Goal: Transaction & Acquisition: Purchase product/service

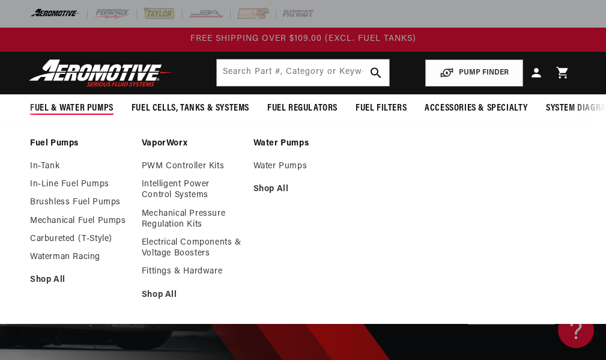
click at [90, 103] on span "Fuel & Water Pumps" at bounding box center [71, 108] width 83 height 13
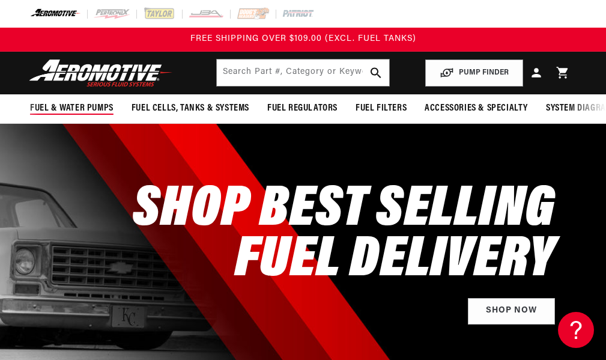
click at [90, 103] on span "Fuel & Water Pumps" at bounding box center [71, 108] width 83 height 13
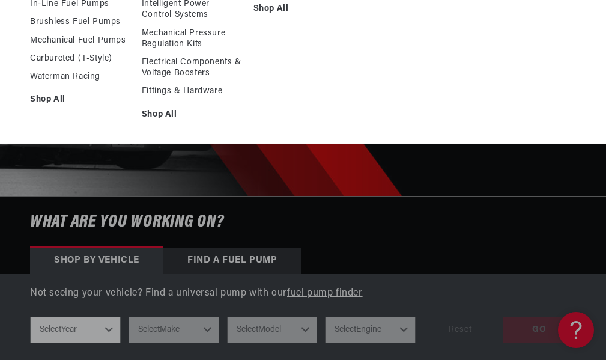
scroll to position [120, 0]
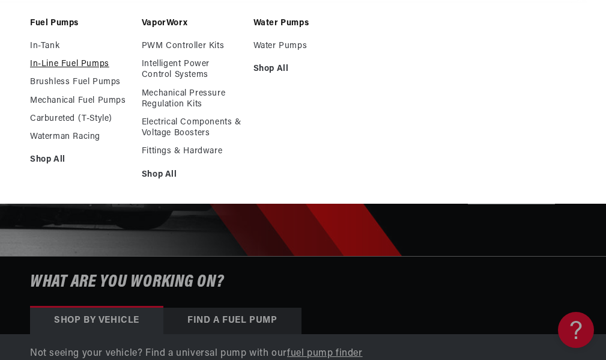
click at [64, 70] on link "In-Line Fuel Pumps" at bounding box center [80, 64] width 100 height 11
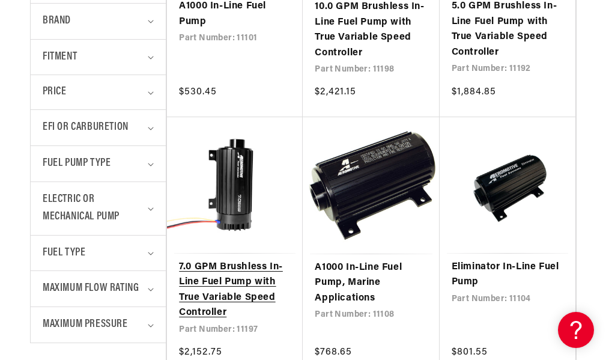
scroll to position [480, 0]
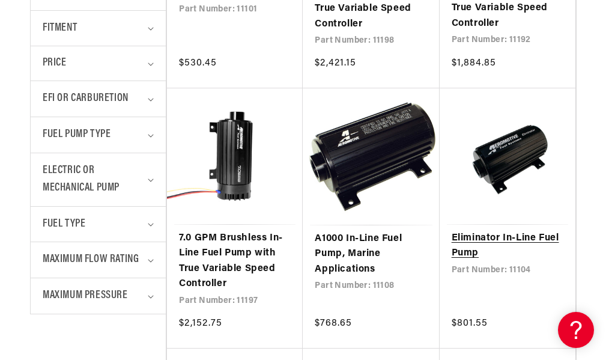
click at [525, 250] on link "Eliminator In-Line Fuel Pump" at bounding box center [508, 246] width 112 height 31
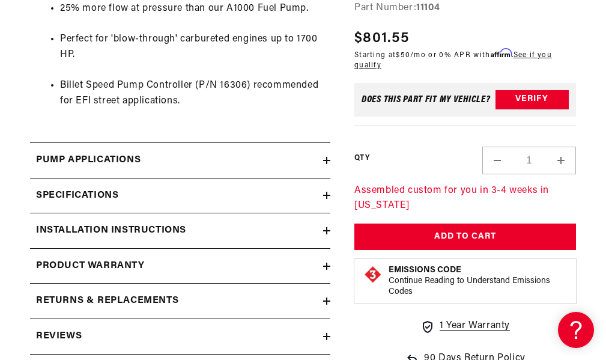
scroll to position [1141, 0]
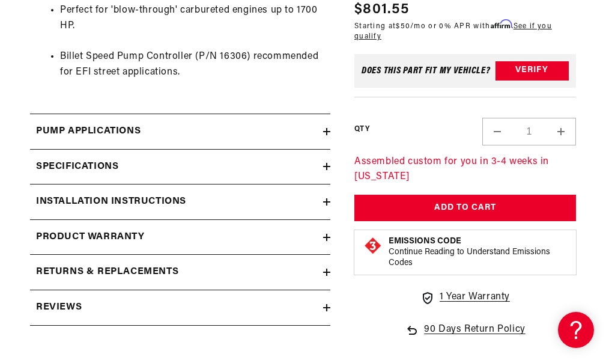
click at [109, 124] on h2 "Pump Applications" at bounding box center [88, 132] width 104 height 16
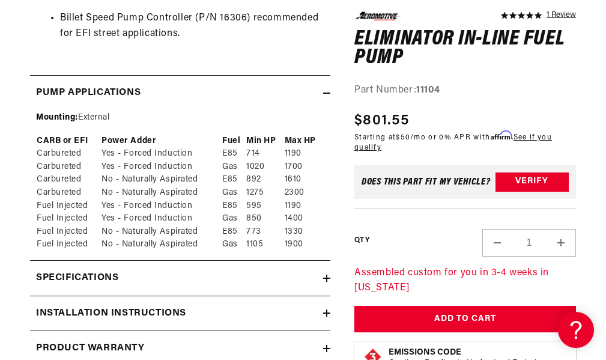
scroll to position [1201, 0]
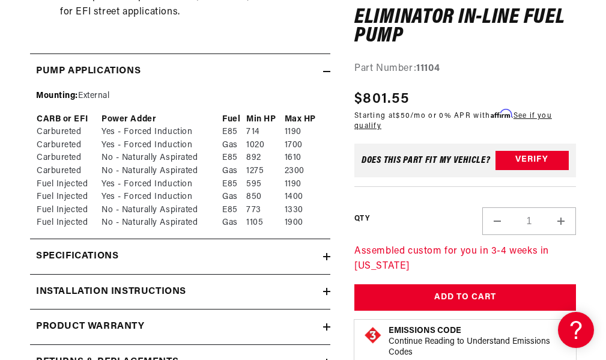
click at [86, 259] on summary "Specifications" at bounding box center [180, 256] width 300 height 35
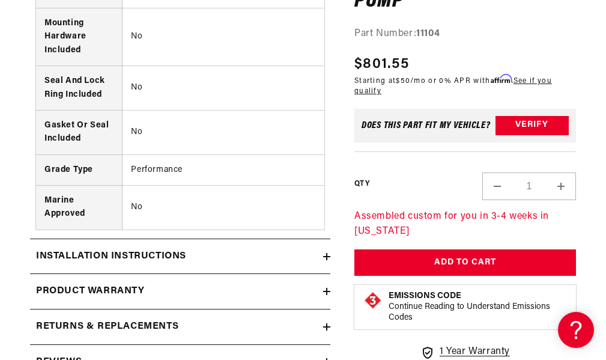
scroll to position [2642, 0]
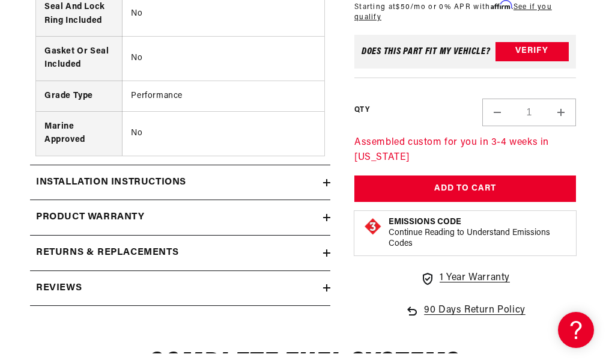
click at [113, 216] on h2 "Product warranty" at bounding box center [90, 218] width 109 height 16
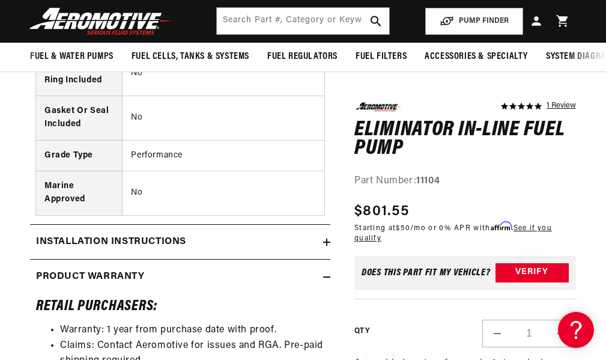
scroll to position [2582, 0]
click at [140, 235] on h2 "Installation Instructions" at bounding box center [111, 243] width 150 height 16
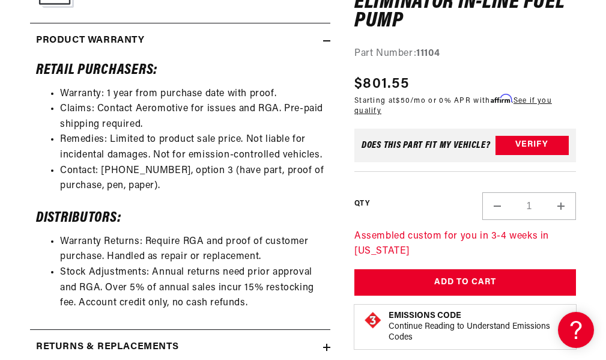
scroll to position [3002, 0]
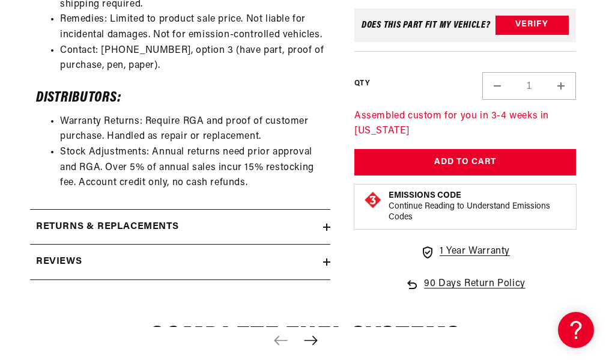
click at [94, 256] on div "Reviews" at bounding box center [176, 262] width 293 height 16
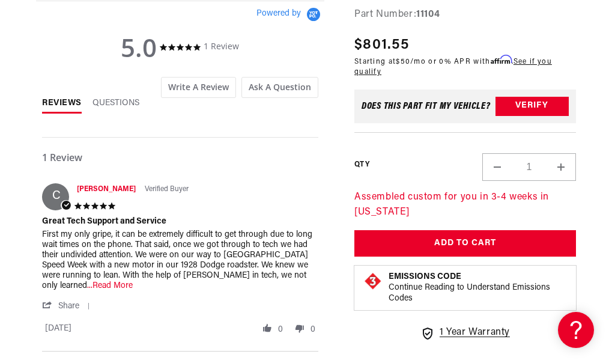
scroll to position [3303, 0]
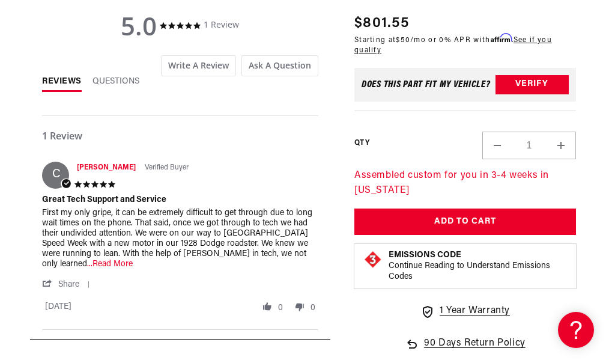
click at [133, 259] on span "...Read More" at bounding box center [110, 263] width 46 height 9
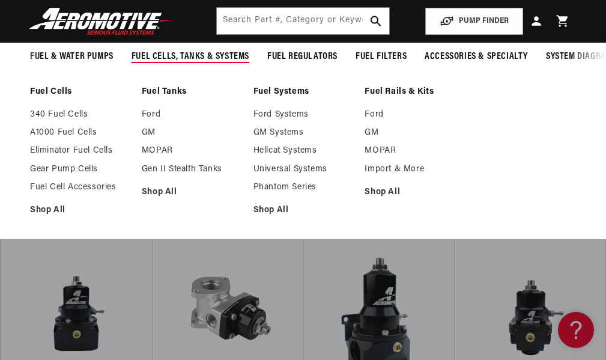
scroll to position [3907, 0]
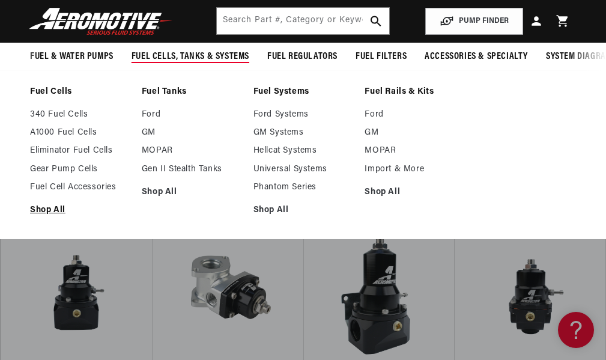
click at [56, 216] on link "Shop All" at bounding box center [80, 210] width 100 height 11
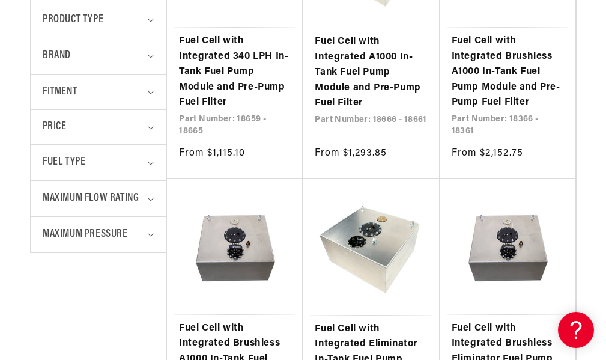
scroll to position [420, 0]
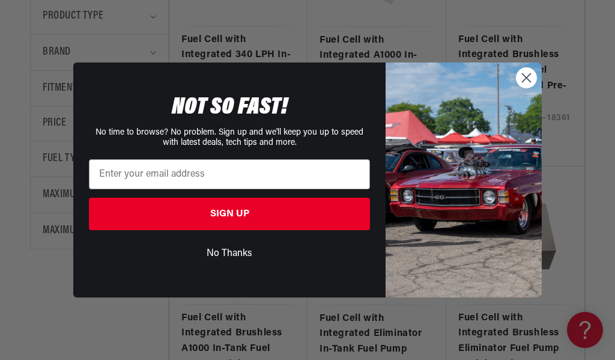
click at [521, 81] on circle "Close dialog" at bounding box center [526, 78] width 20 height 20
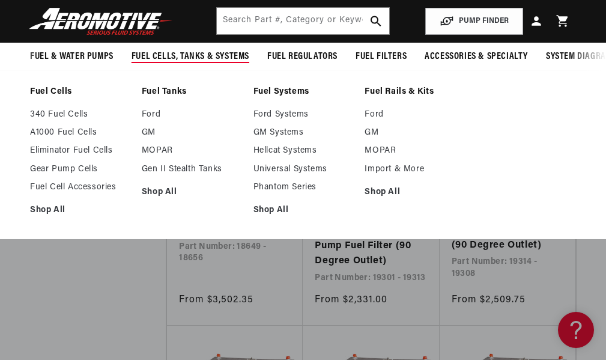
scroll to position [1501, 0]
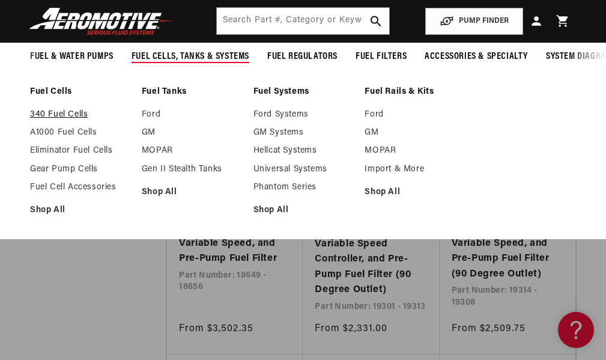
click at [46, 120] on link "340 Fuel Cells" at bounding box center [80, 114] width 100 height 11
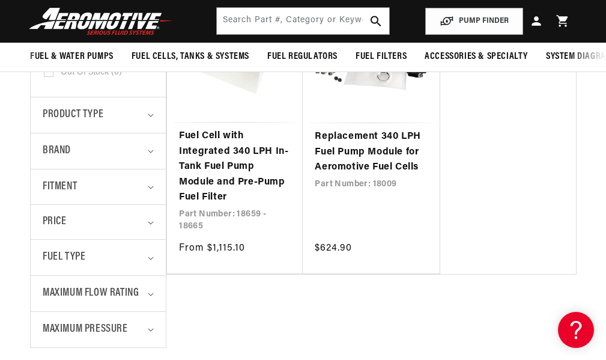
scroll to position [300, 0]
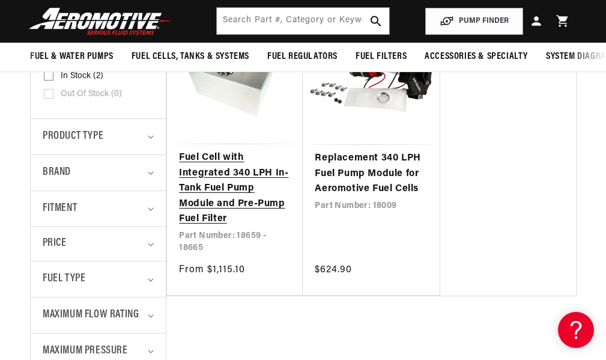
click at [222, 218] on link "Fuel Cell with Integrated 340 LPH In-Tank Fuel Pump Module and Pre-Pump Fuel Fi…" at bounding box center [235, 188] width 112 height 77
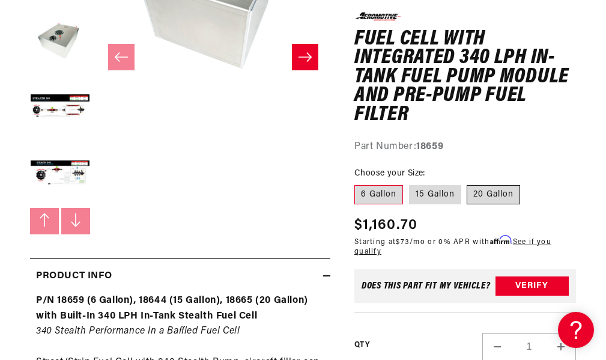
click at [507, 187] on label "20 Gallon" at bounding box center [493, 194] width 53 height 19
click at [468, 183] on input "20 Gallon" at bounding box center [467, 183] width 1 height 1
radio input "true"
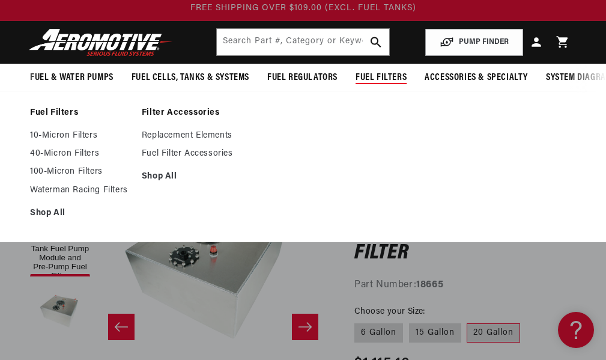
scroll to position [60, 0]
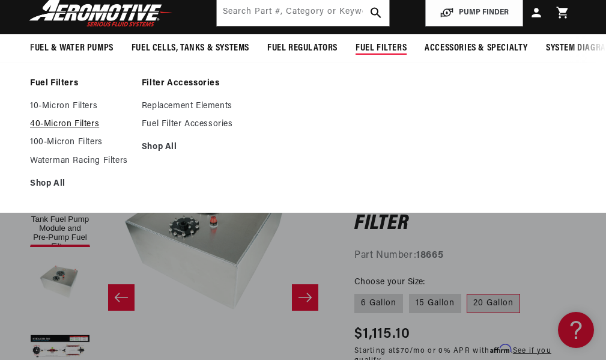
click at [52, 129] on link "40-Micron Filters" at bounding box center [80, 124] width 100 height 11
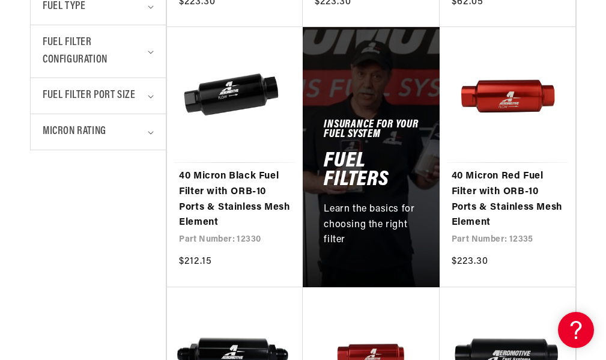
scroll to position [600, 0]
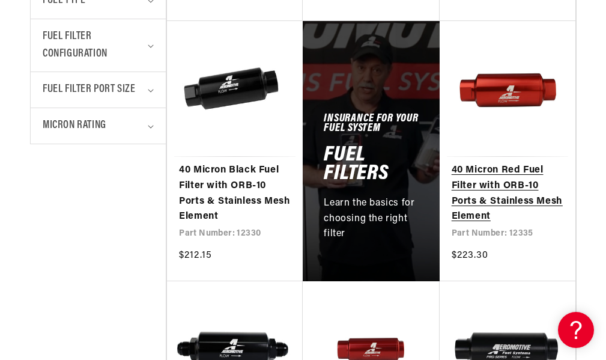
click at [543, 175] on link "40 Micron Red Fuel Filter with ORB-10 Ports & Stainless Mesh Element" at bounding box center [508, 193] width 112 height 61
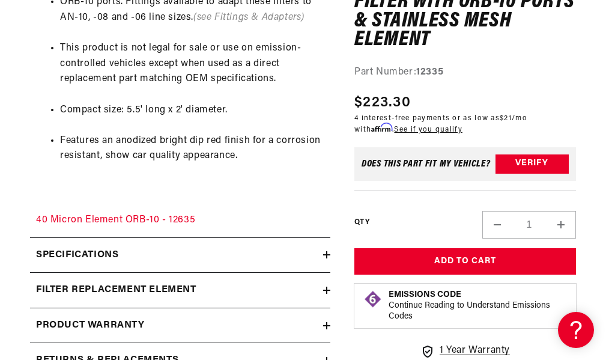
scroll to position [1021, 0]
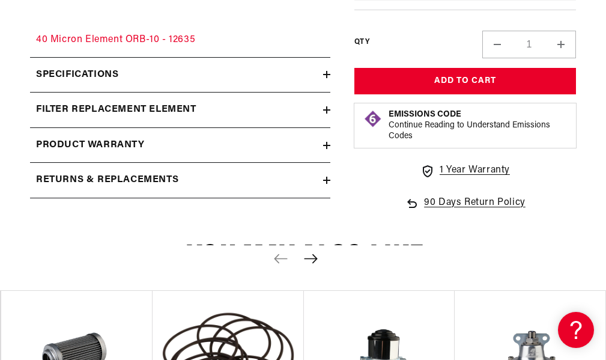
click at [90, 81] on summary "Specifications" at bounding box center [180, 75] width 300 height 35
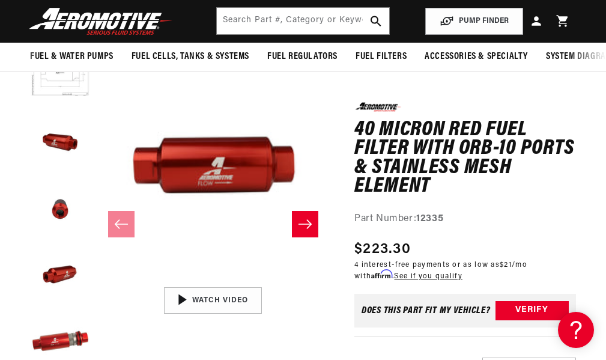
scroll to position [0, 0]
